Goal: Transaction & Acquisition: Purchase product/service

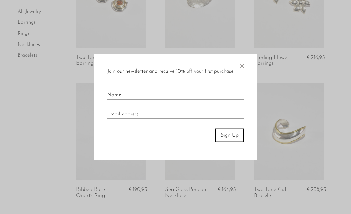
scroll to position [243, 0]
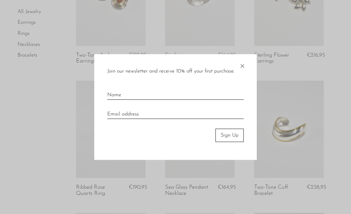
click at [243, 65] on span "×" at bounding box center [242, 64] width 6 height 21
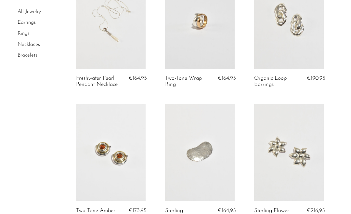
scroll to position [88, 0]
click at [93, 46] on link at bounding box center [111, 20] width 70 height 97
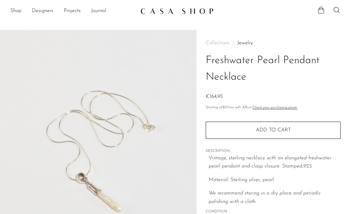
click at [16, 10] on link "Shop" at bounding box center [15, 11] width 11 height 8
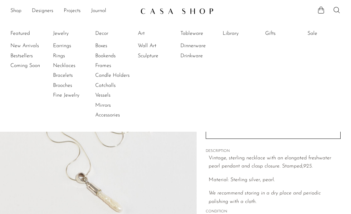
click at [58, 66] on link "Necklaces" at bounding box center [77, 65] width 49 height 7
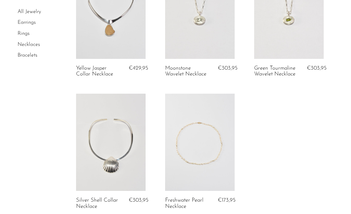
scroll to position [1299, 0]
click at [190, 122] on link at bounding box center [200, 141] width 70 height 97
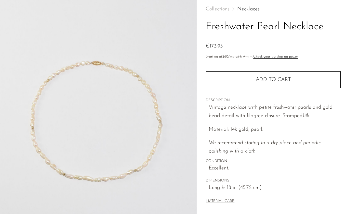
scroll to position [33, 0]
